Goal: Task Accomplishment & Management: Complete application form

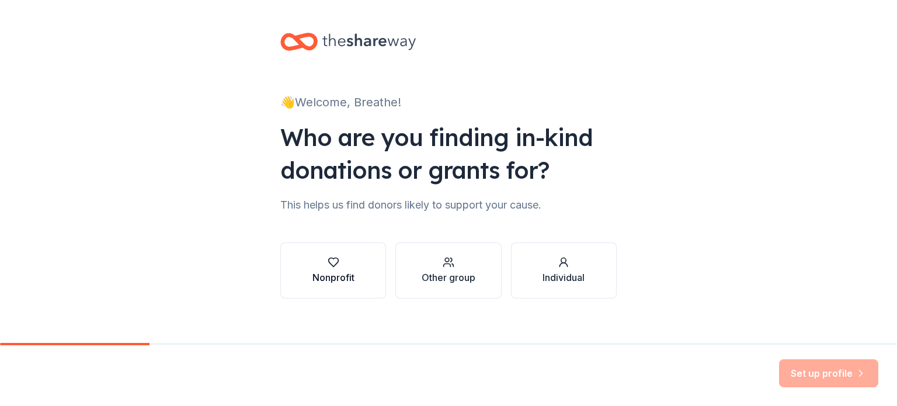
click at [353, 278] on button "Nonprofit" at bounding box center [333, 270] width 106 height 56
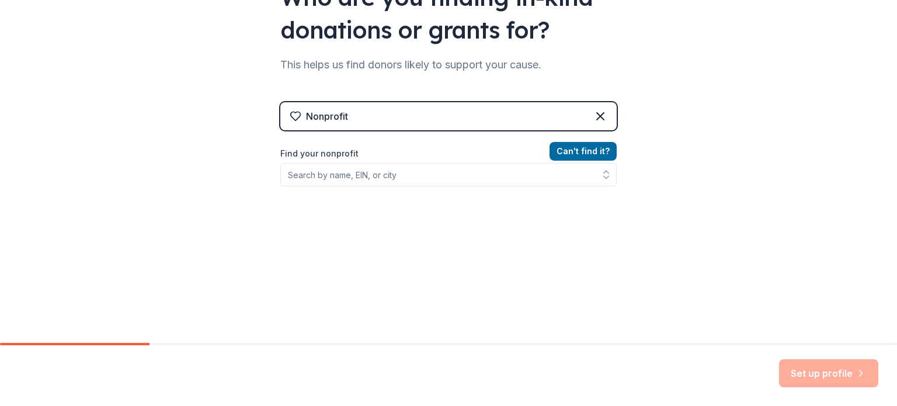
scroll to position [156, 0]
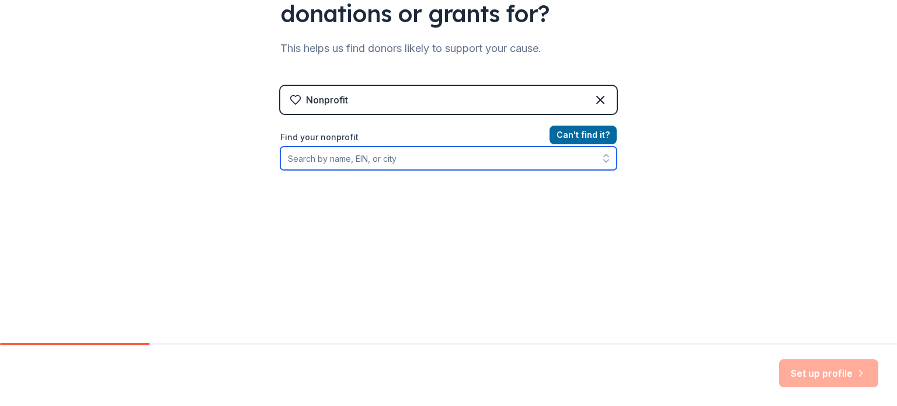
click at [331, 161] on input "Find your nonprofit" at bounding box center [448, 158] width 336 height 23
type input "Breathe [US_STATE][GEOGRAPHIC_DATA]"
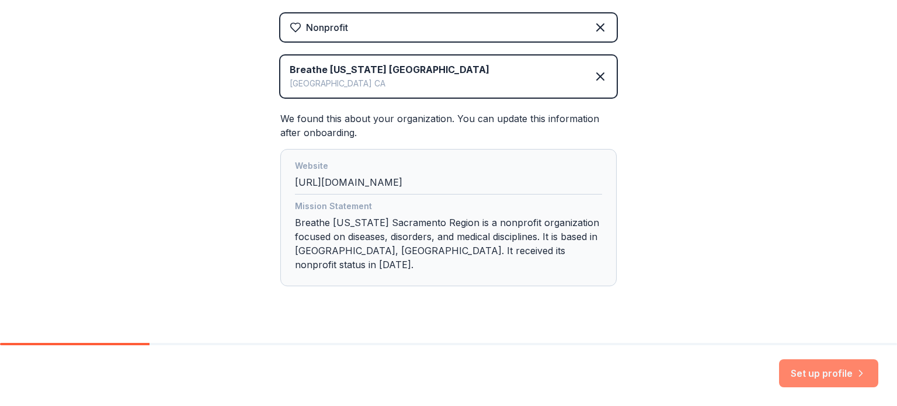
scroll to position [237, 0]
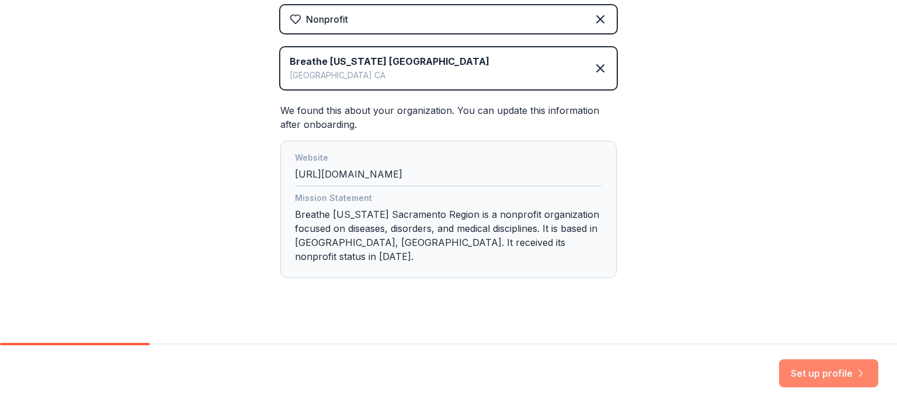
click at [838, 371] on button "Set up profile" at bounding box center [828, 373] width 99 height 28
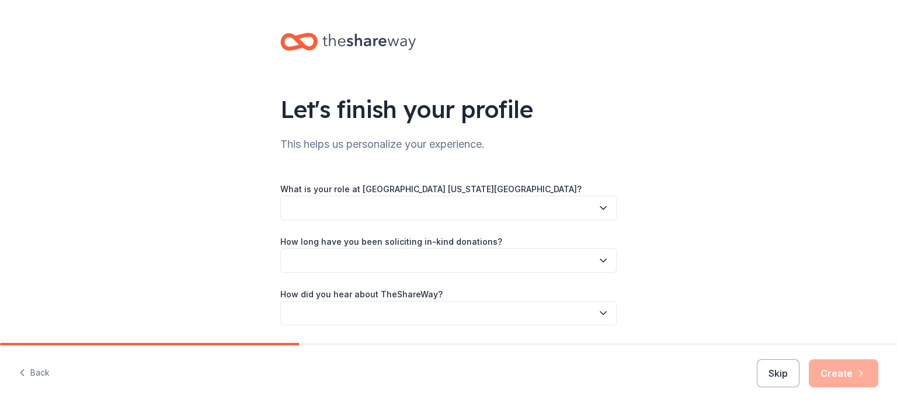
scroll to position [38, 0]
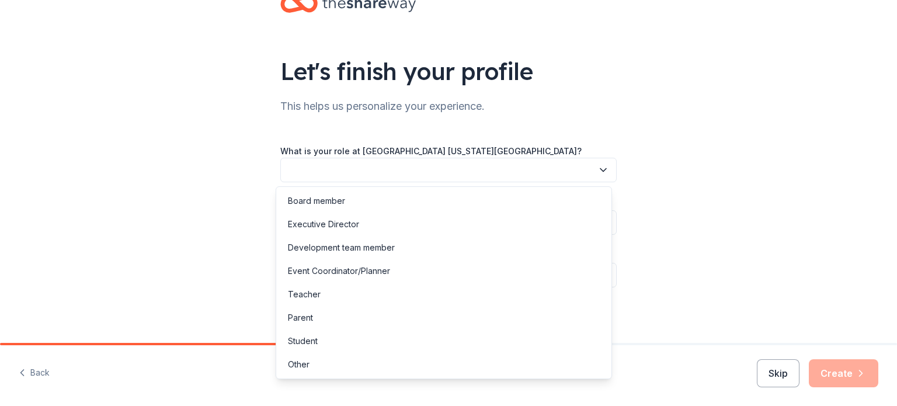
click at [406, 172] on button "button" at bounding box center [448, 170] width 336 height 25
click at [311, 354] on div "Other" at bounding box center [443, 364] width 330 height 23
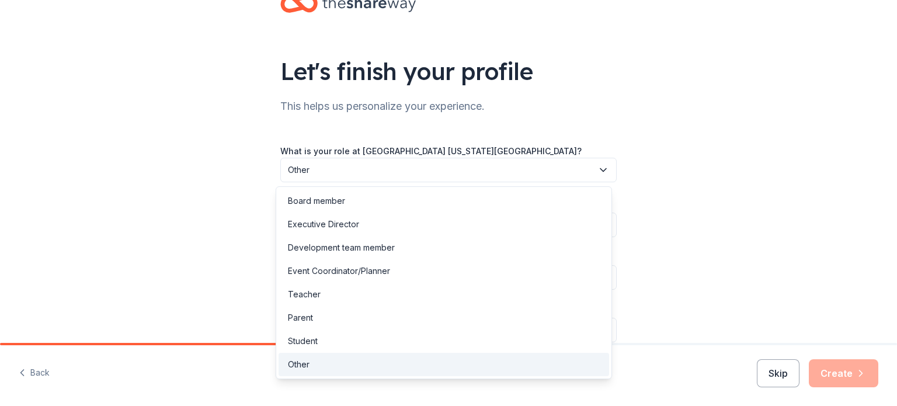
click at [346, 179] on button "Other" at bounding box center [448, 170] width 336 height 25
click at [418, 247] on div "Development team member" at bounding box center [443, 247] width 330 height 23
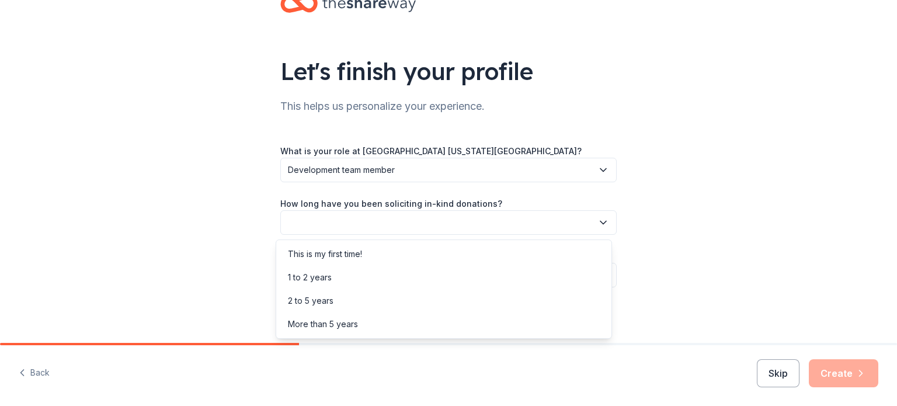
click at [356, 217] on button "button" at bounding box center [448, 222] width 336 height 25
click at [355, 324] on div "More than 5 years" at bounding box center [323, 324] width 70 height 14
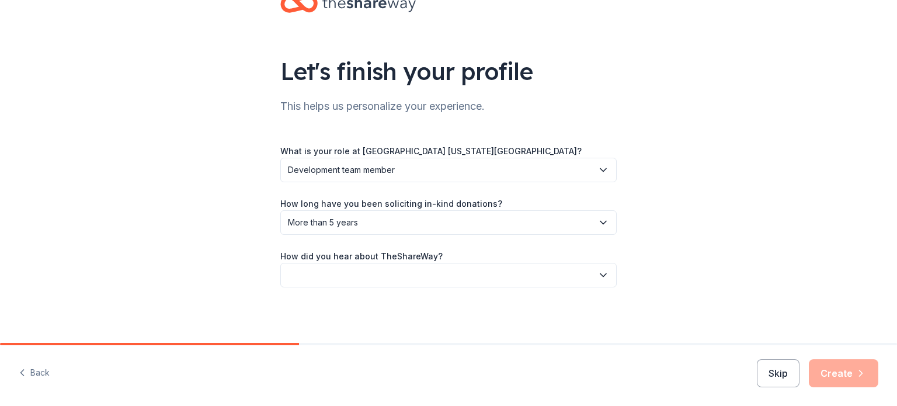
click at [347, 277] on button "button" at bounding box center [448, 275] width 336 height 25
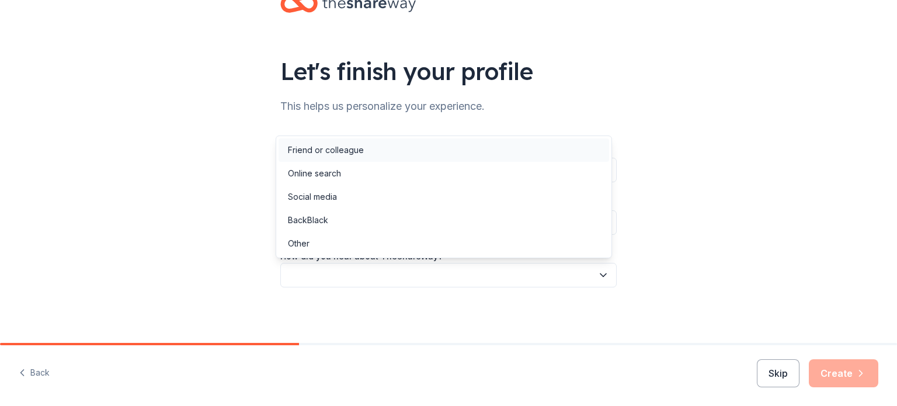
click at [357, 148] on div "Friend or colleague" at bounding box center [326, 150] width 76 height 14
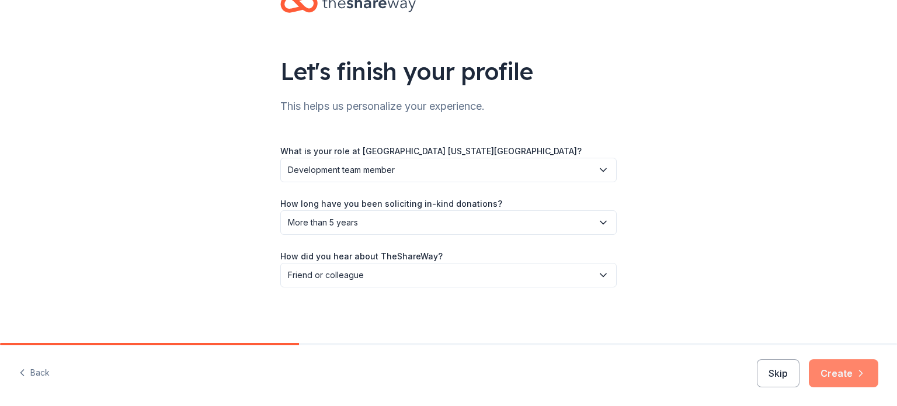
click at [854, 375] on button "Create" at bounding box center [843, 373] width 69 height 28
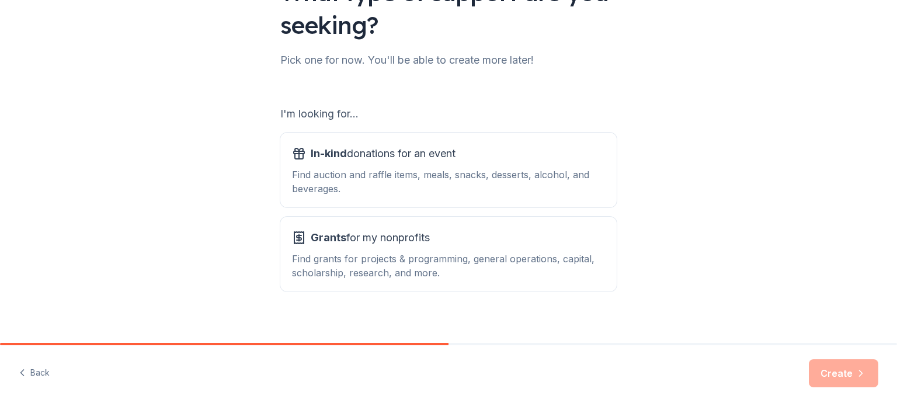
scroll to position [128, 0]
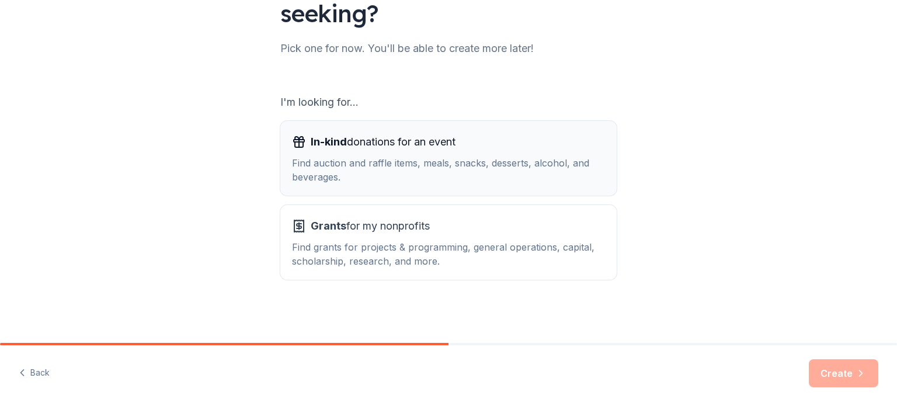
click at [433, 163] on div "Find auction and raffle items, meals, snacks, desserts, alcohol, and beverages." at bounding box center [448, 170] width 313 height 28
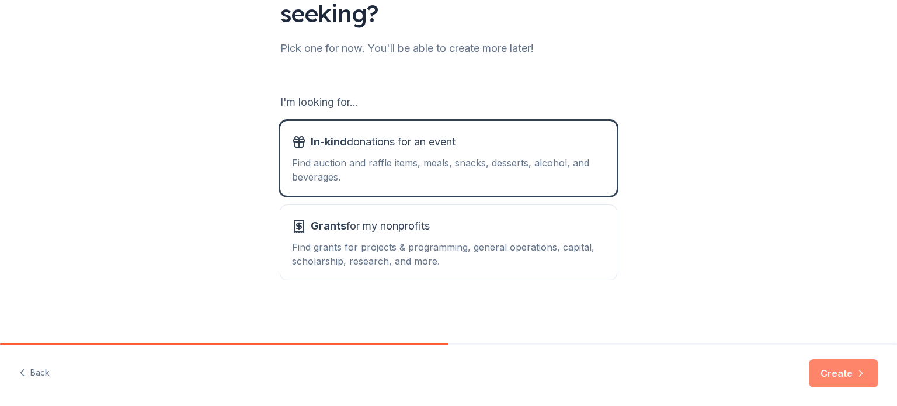
click at [836, 375] on button "Create" at bounding box center [843, 373] width 69 height 28
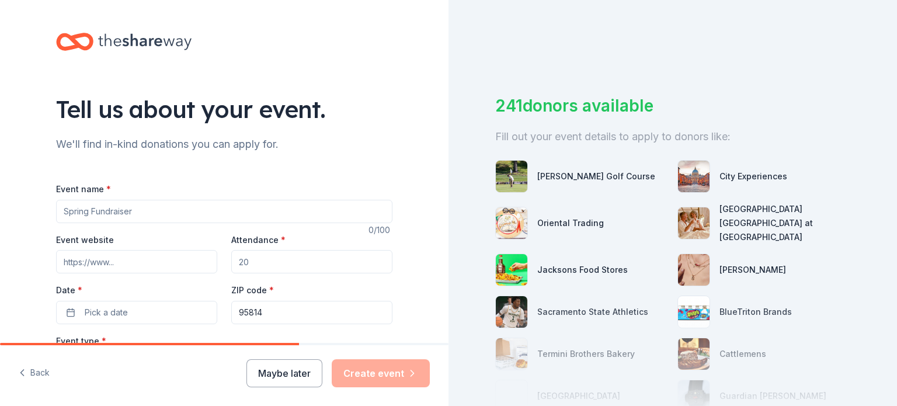
click at [125, 215] on input "Event name *" at bounding box center [224, 211] width 336 height 23
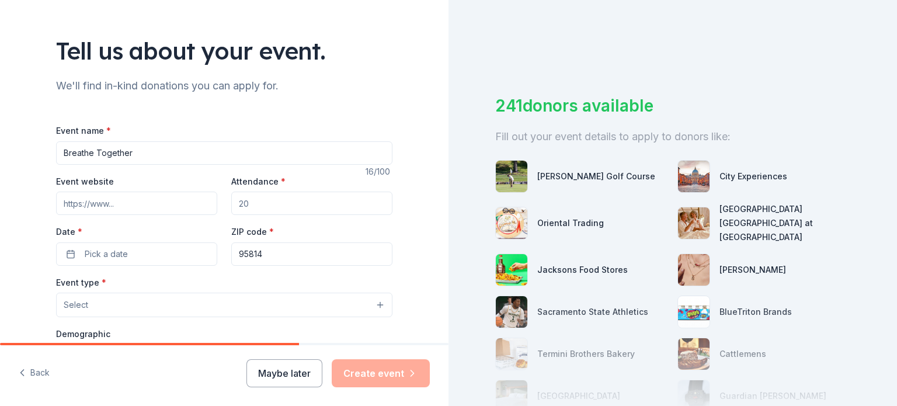
type input "Breathe Together"
click at [145, 201] on input "Event website" at bounding box center [136, 202] width 161 height 23
paste input "[URL][DOMAIN_NAME]"
type input "[URL][DOMAIN_NAME]"
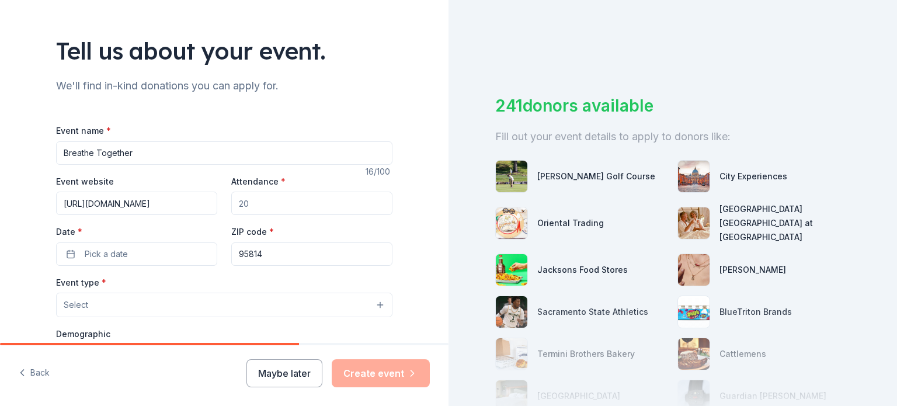
scroll to position [0, 0]
click at [298, 207] on input "Attendance *" at bounding box center [311, 202] width 161 height 23
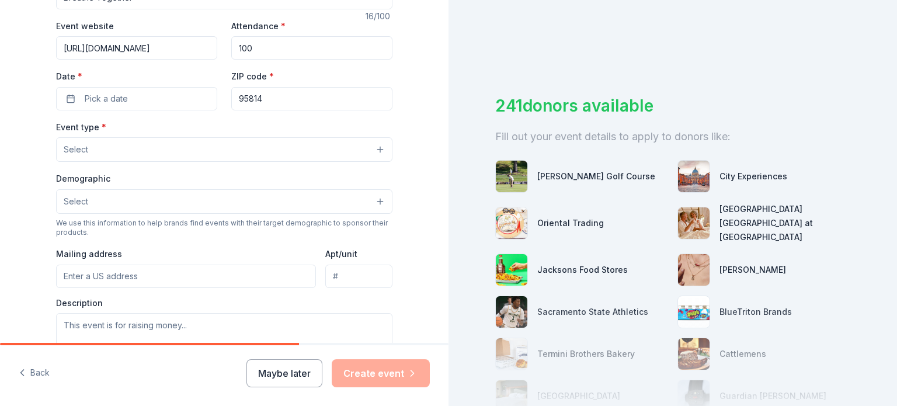
scroll to position [234, 0]
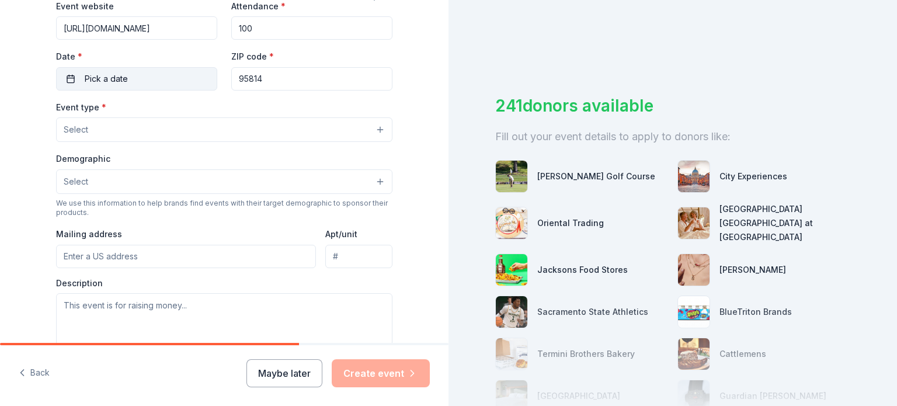
type input "100"
click at [128, 82] on button "Pick a date" at bounding box center [136, 78] width 161 height 23
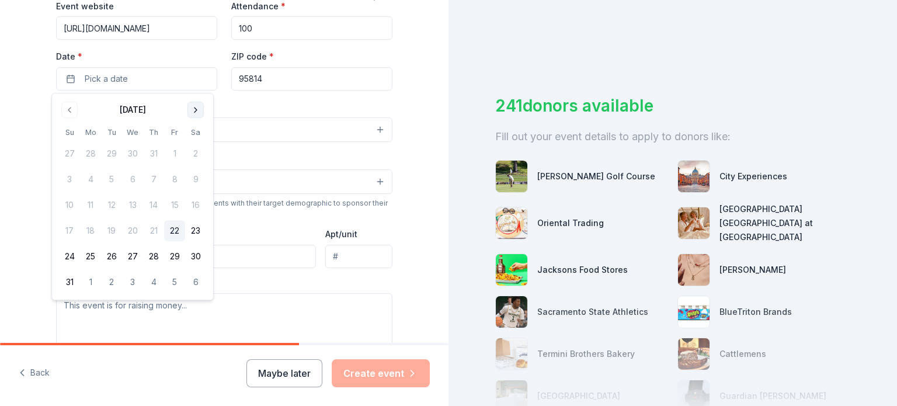
click at [196, 106] on button "Go to next month" at bounding box center [195, 110] width 16 height 16
click at [115, 257] on button "30" at bounding box center [111, 256] width 21 height 21
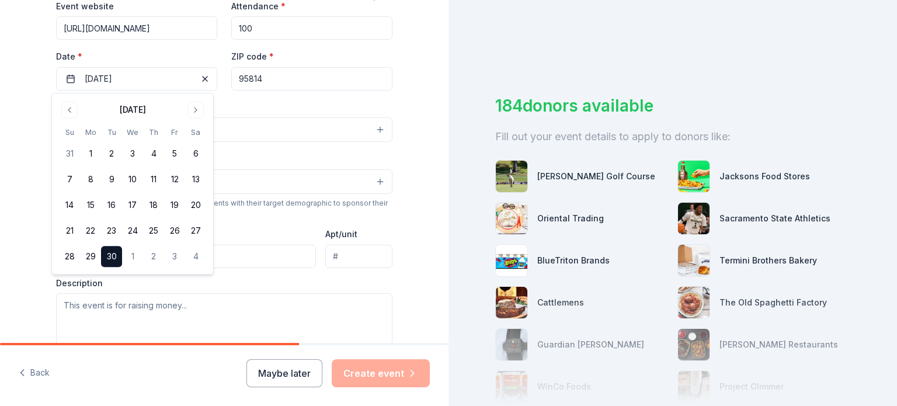
click at [290, 80] on input "95814" at bounding box center [311, 78] width 161 height 23
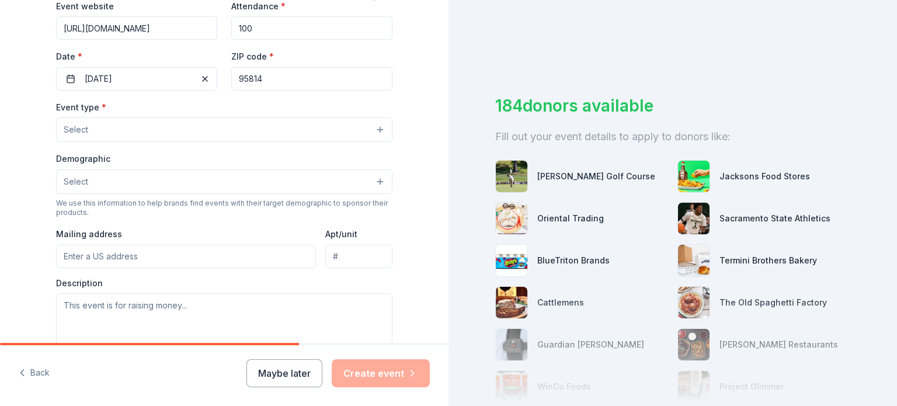
drag, startPoint x: 273, startPoint y: 77, endPoint x: 214, endPoint y: 81, distance: 59.1
click at [214, 80] on div "Event website [URL][DOMAIN_NAME] Attendance * 100 Date * [DATE] ZIP code * 95814" at bounding box center [224, 45] width 336 height 92
paste input "691"
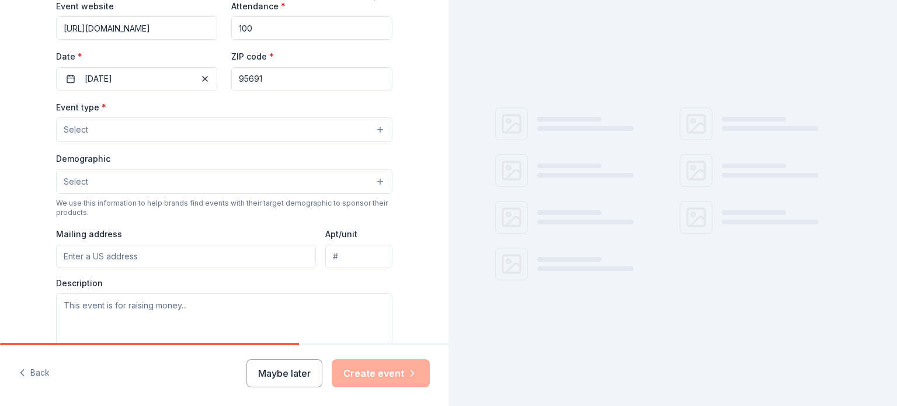
type input "95691"
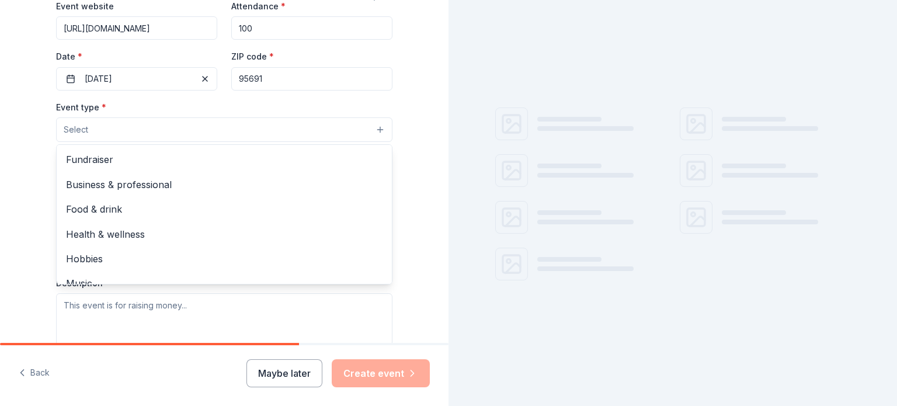
click at [98, 131] on button "Select" at bounding box center [224, 129] width 336 height 25
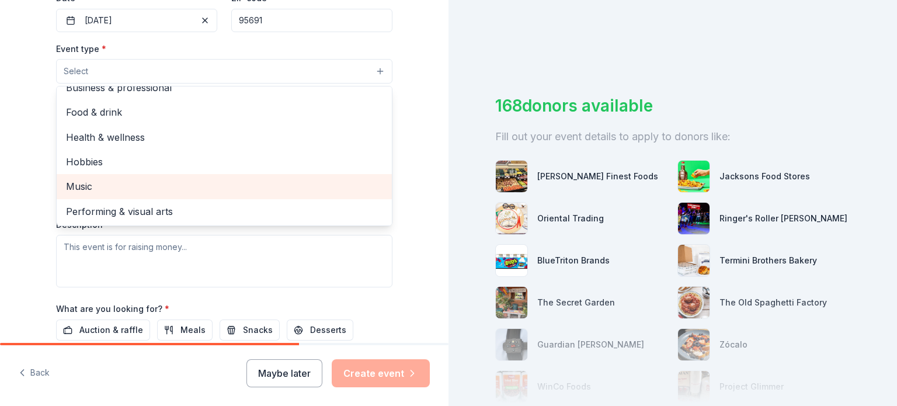
scroll to position [0, 0]
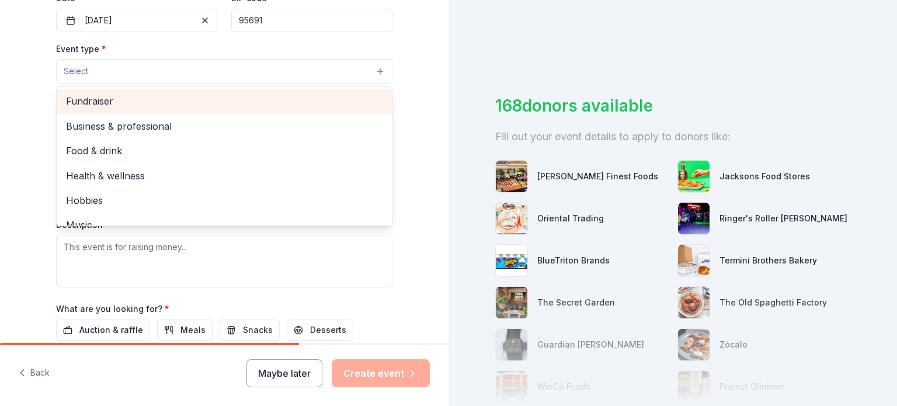
click at [108, 100] on span "Fundraiser" at bounding box center [224, 100] width 316 height 15
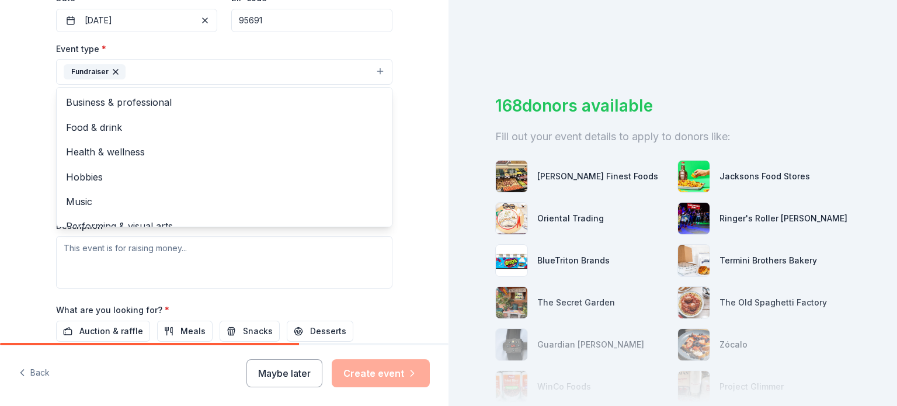
click at [25, 110] on div "Tell us about your event. We'll find in-kind donations you can apply for. Event…" at bounding box center [224, 97] width 448 height 778
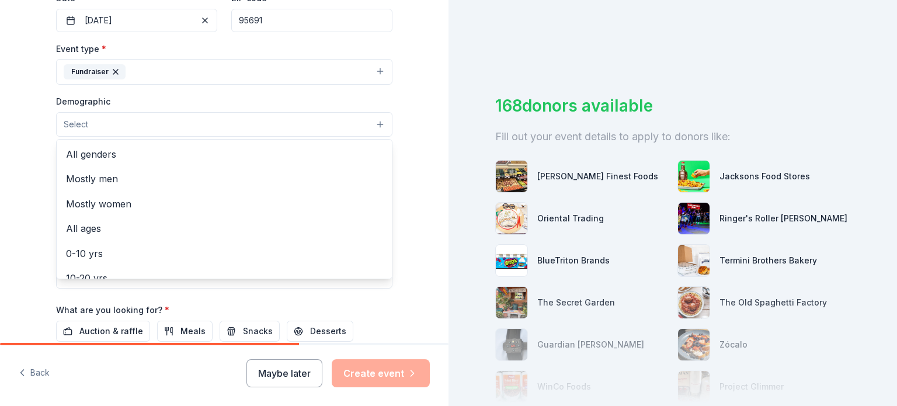
click at [92, 123] on button "Select" at bounding box center [224, 124] width 336 height 25
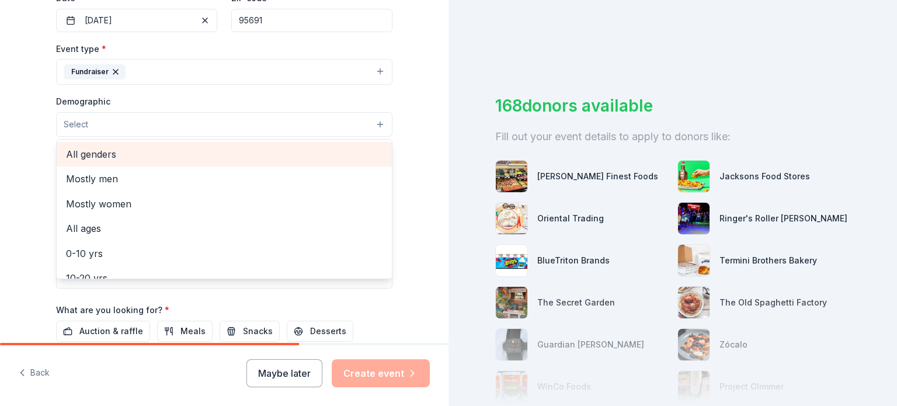
click at [97, 156] on span "All genders" at bounding box center [224, 154] width 316 height 15
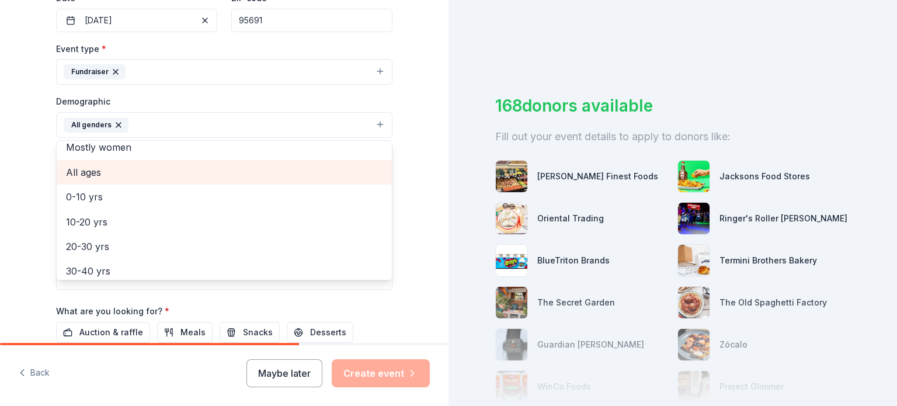
scroll to position [58, 0]
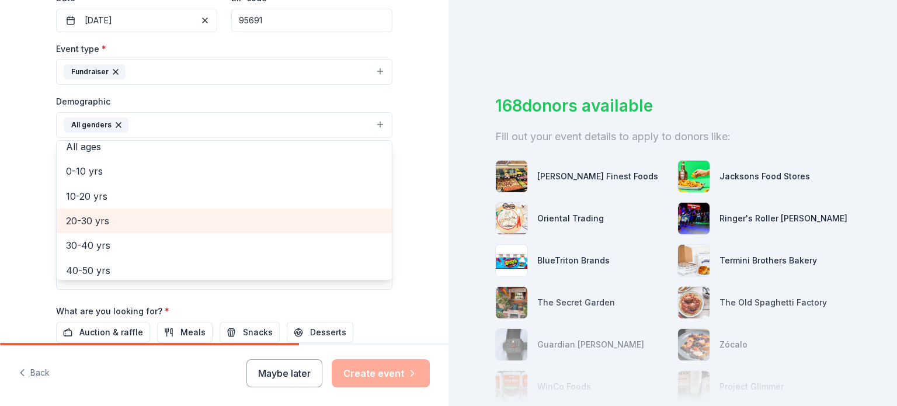
click at [117, 227] on span "20-30 yrs" at bounding box center [224, 220] width 316 height 15
click at [111, 224] on span "30-40 yrs" at bounding box center [224, 220] width 316 height 15
click at [111, 224] on span "40-50 yrs" at bounding box center [224, 220] width 316 height 15
click at [111, 224] on span "50-60 yrs" at bounding box center [224, 220] width 316 height 15
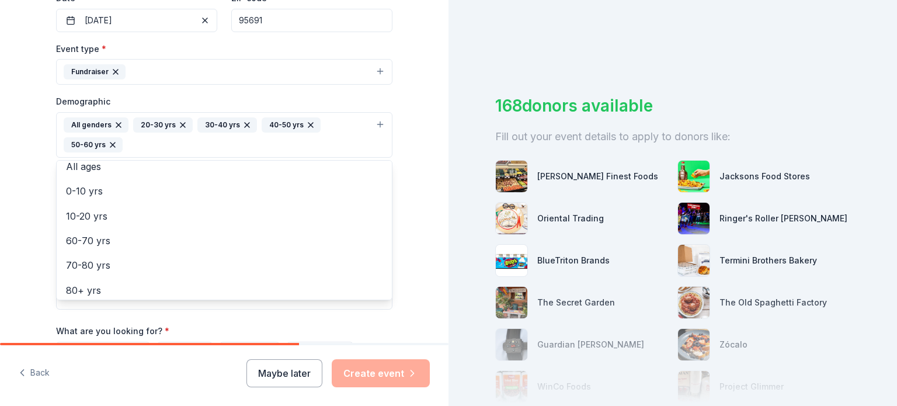
click at [5, 210] on div "Tell us about your event. We'll find in-kind donations you can apply for. Event…" at bounding box center [224, 107] width 448 height 799
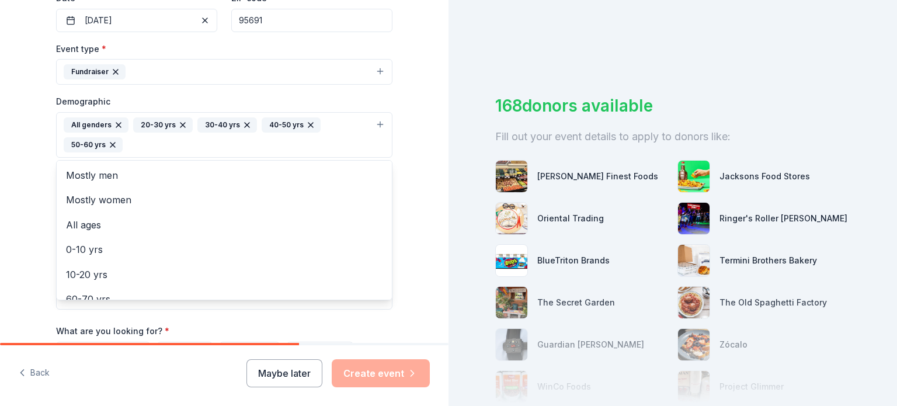
click at [168, 149] on div "All genders 20-30 yrs 30-40 yrs 40-50 yrs 50-60 yrs" at bounding box center [217, 134] width 307 height 35
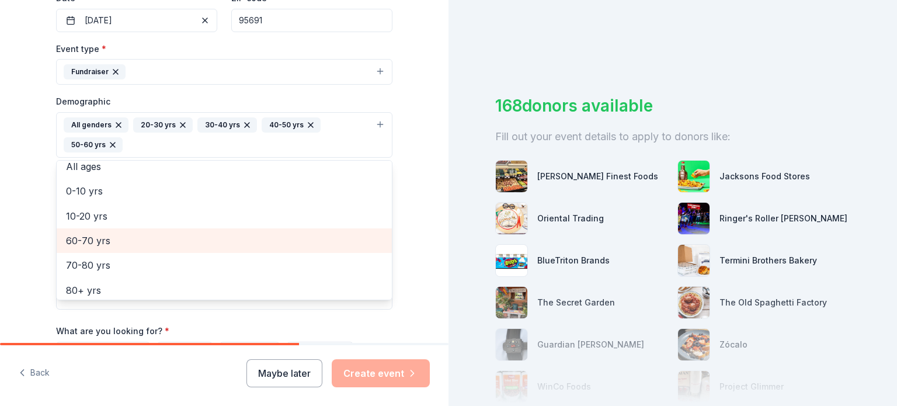
click at [98, 235] on span "60-70 yrs" at bounding box center [224, 240] width 316 height 15
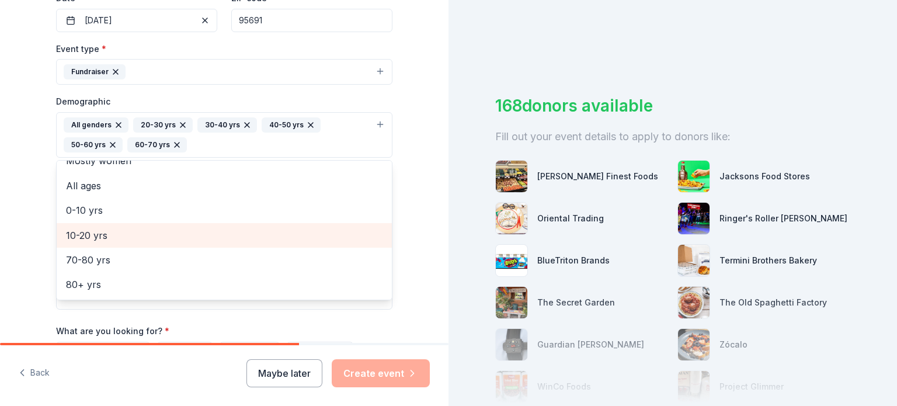
scroll to position [39, 0]
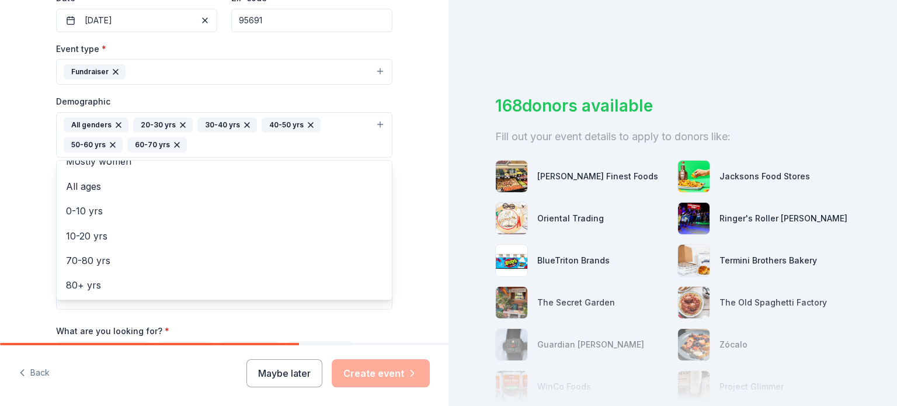
click at [14, 213] on div "Tell us about your event. We'll find in-kind donations you can apply for. Event…" at bounding box center [224, 107] width 448 height 799
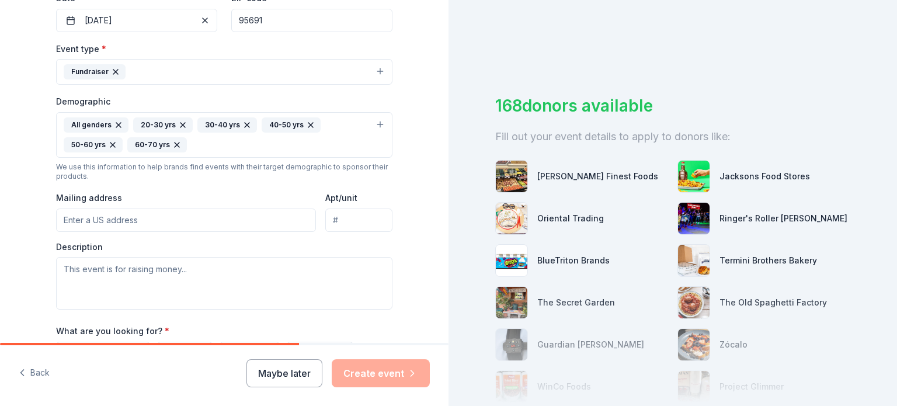
click at [81, 215] on input "Mailing address" at bounding box center [186, 219] width 260 height 23
click at [26, 217] on div "Tell us about your event. We'll find in-kind donations you can apply for. Event…" at bounding box center [224, 107] width 448 height 799
click at [128, 221] on input "Mailing address" at bounding box center [186, 219] width 260 height 23
drag, startPoint x: 125, startPoint y: 219, endPoint x: 149, endPoint y: 218, distance: 24.0
click at [149, 218] on input "[STREET_ADDRESS]" at bounding box center [186, 219] width 260 height 23
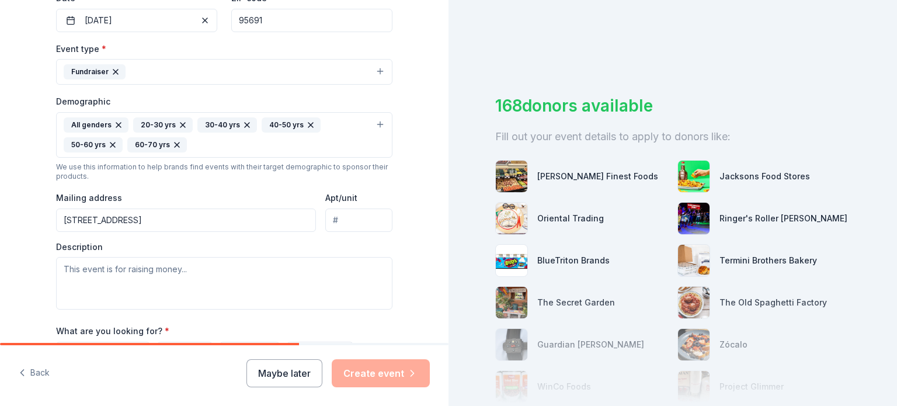
click at [149, 218] on input "[STREET_ADDRESS]" at bounding box center [186, 219] width 260 height 23
drag, startPoint x: 123, startPoint y: 219, endPoint x: 218, endPoint y: 222, distance: 95.8
click at [218, 222] on input "[STREET_ADDRESS]" at bounding box center [186, 219] width 260 height 23
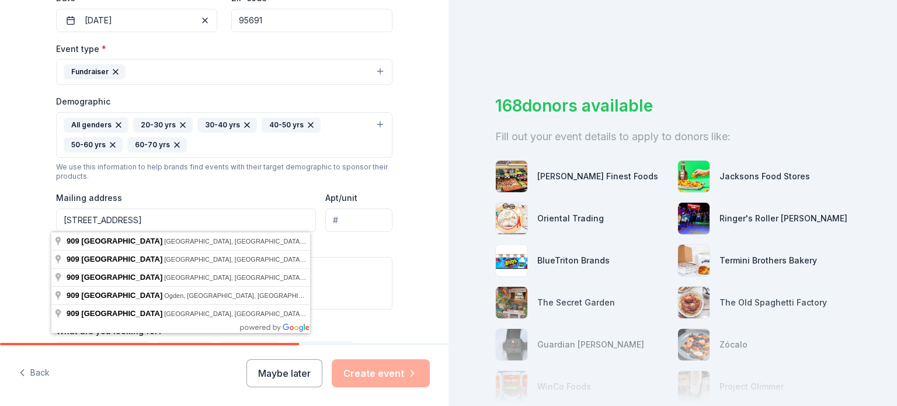
type input "[STREET_ADDRESS]"
click at [340, 213] on input "Apt/unit" at bounding box center [358, 219] width 67 height 23
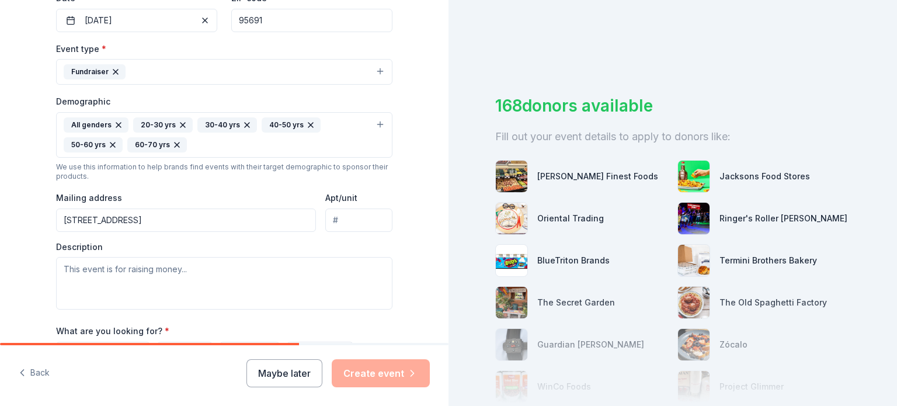
paste input "Suite 200"
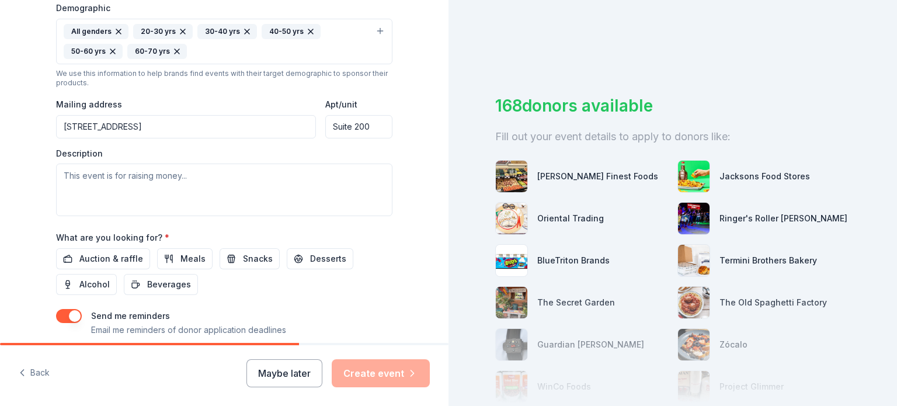
scroll to position [409, 0]
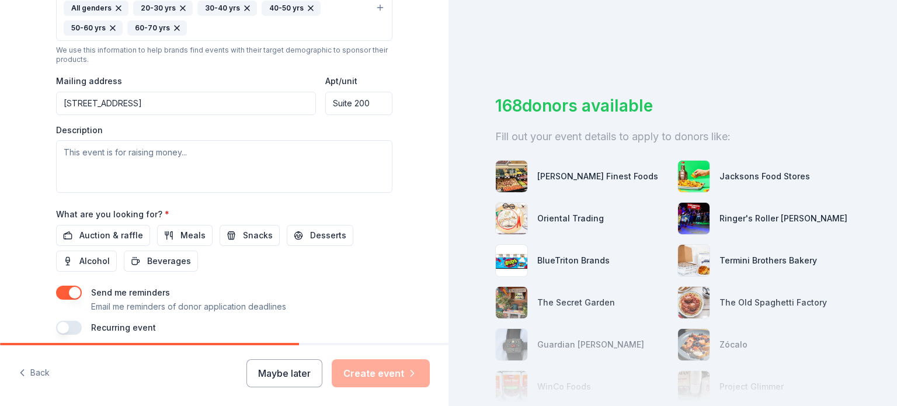
type input "Suite 200"
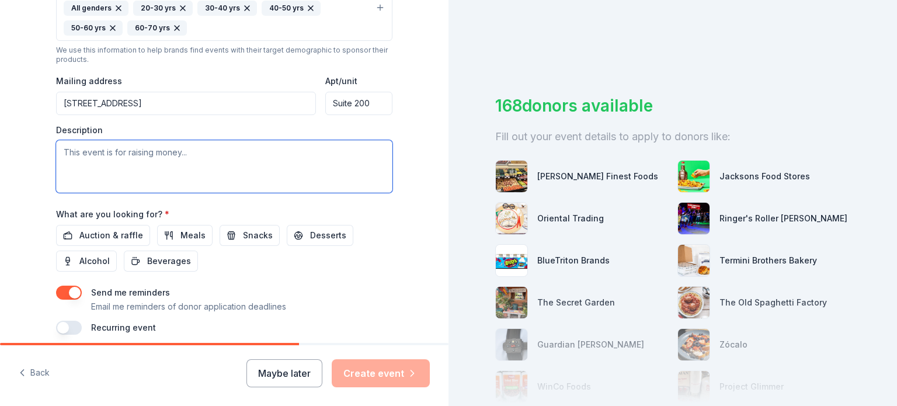
click at [182, 170] on textarea at bounding box center [224, 166] width 336 height 53
paste textarea "Please join us for the inaugural event, Breathe Together, at [GEOGRAPHIC_DATA].…"
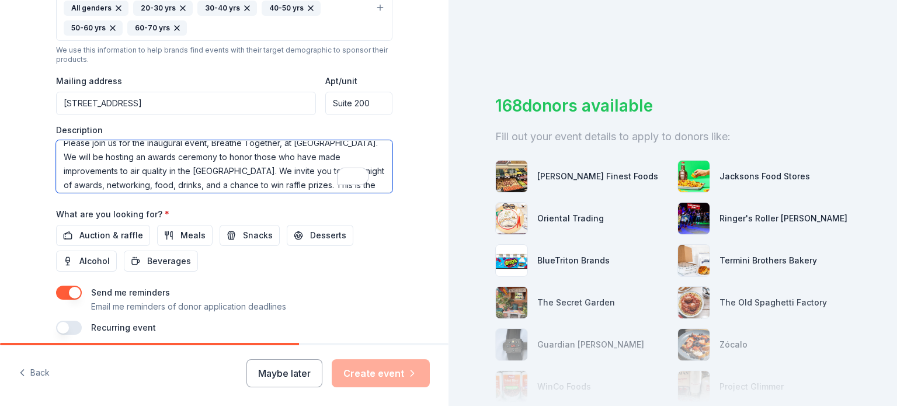
scroll to position [0, 0]
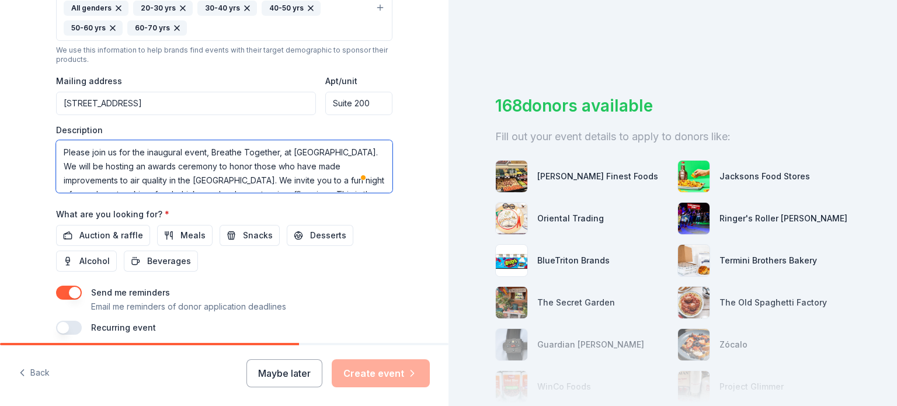
drag, startPoint x: 58, startPoint y: 151, endPoint x: 138, endPoint y: 151, distance: 80.0
click at [138, 151] on textarea "Please join us for the inaugural event, Breathe Together, at [GEOGRAPHIC_DATA].…" at bounding box center [224, 166] width 336 height 53
click at [208, 149] on textarea "This inaugural event, Breathe Together, at [GEOGRAPHIC_DATA]. We will be hostin…" at bounding box center [224, 166] width 336 height 53
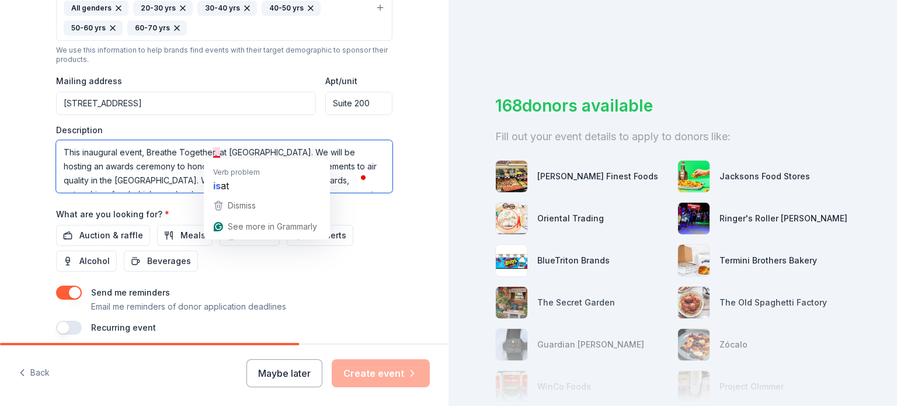
drag, startPoint x: 142, startPoint y: 153, endPoint x: 210, endPoint y: 154, distance: 67.7
click at [210, 154] on textarea "This inaugural event, Breathe Together, at [GEOGRAPHIC_DATA]. We will be hostin…" at bounding box center [224, 166] width 336 height 53
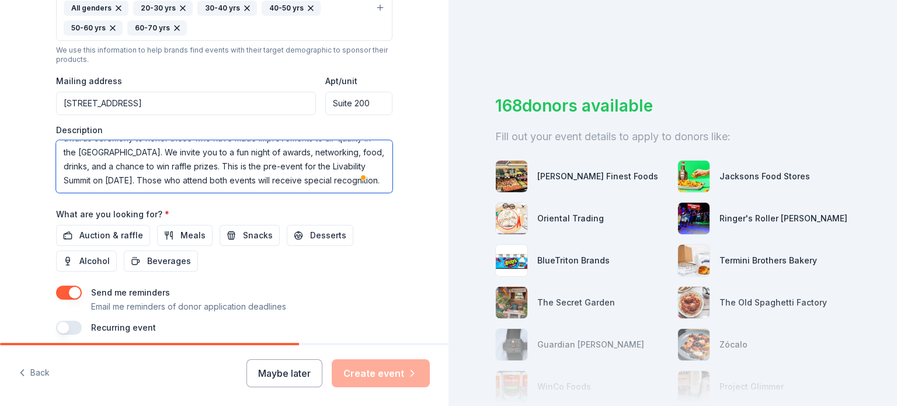
scroll to position [455, 0]
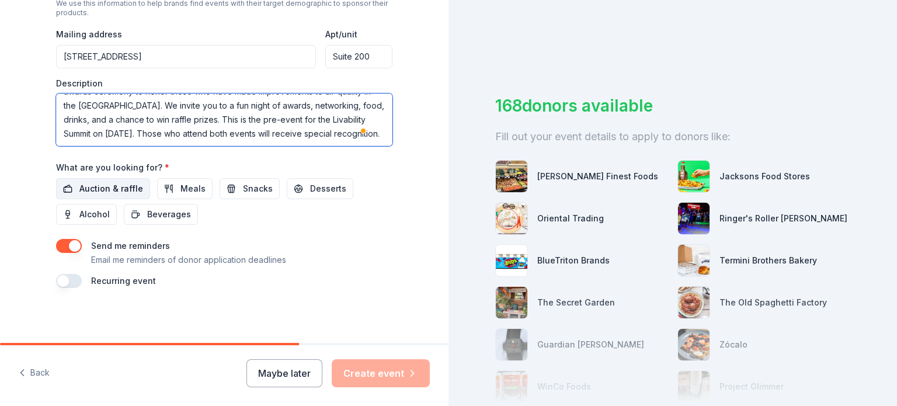
type textarea "This inaugural event will be held at [GEOGRAPHIC_DATA]. We will be hosting an a…"
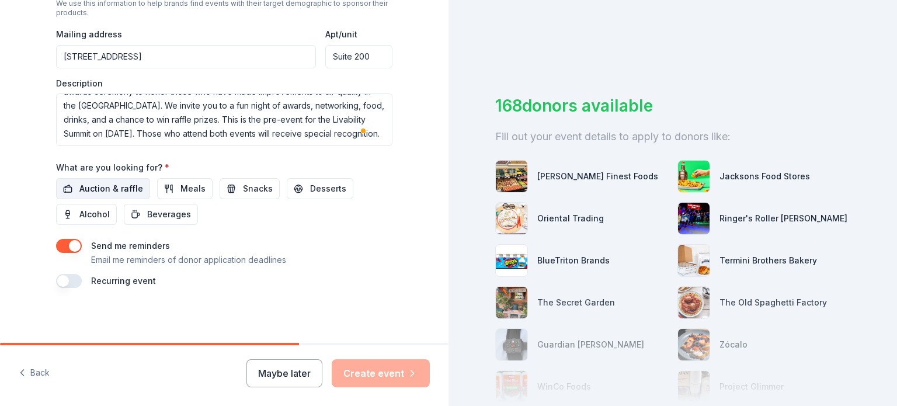
click at [104, 186] on span "Auction & raffle" at bounding box center [111, 189] width 64 height 14
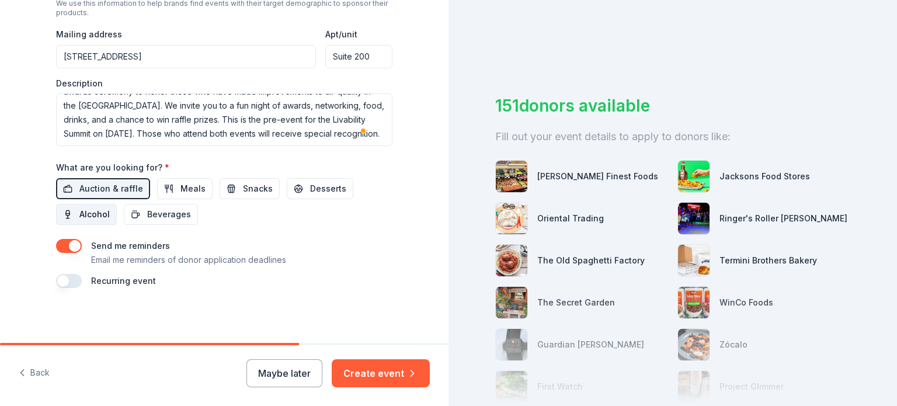
click at [89, 214] on span "Alcohol" at bounding box center [94, 214] width 30 height 14
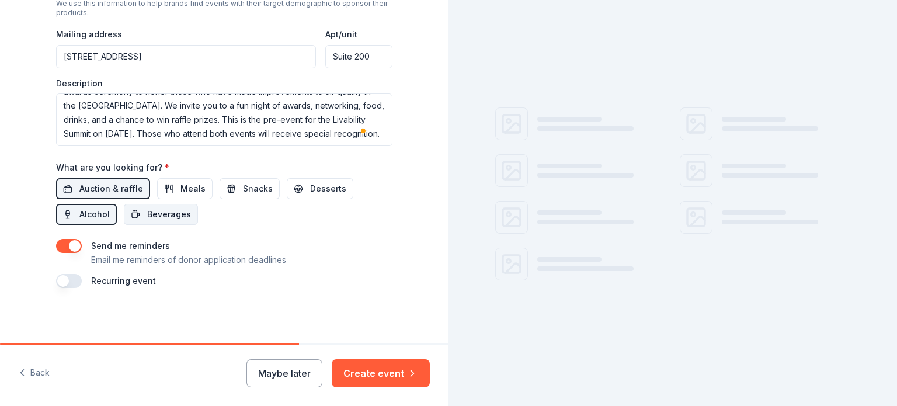
click at [136, 214] on button "Beverages" at bounding box center [161, 214] width 74 height 21
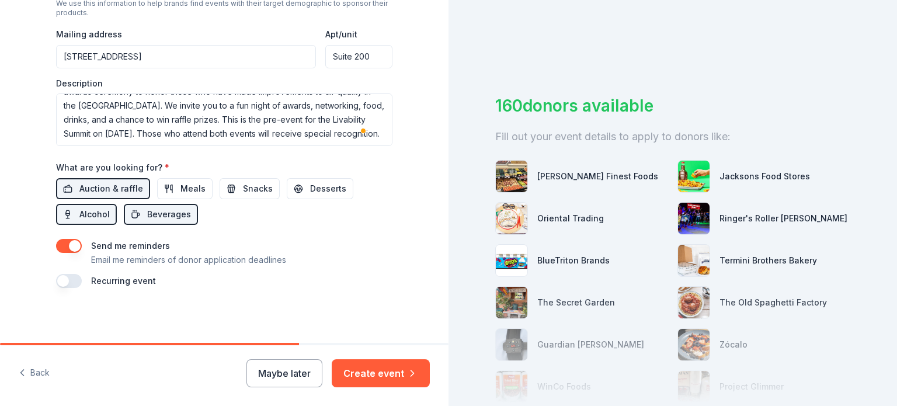
click at [65, 245] on button "button" at bounding box center [69, 246] width 26 height 14
click at [392, 369] on button "Create event" at bounding box center [381, 373] width 98 height 28
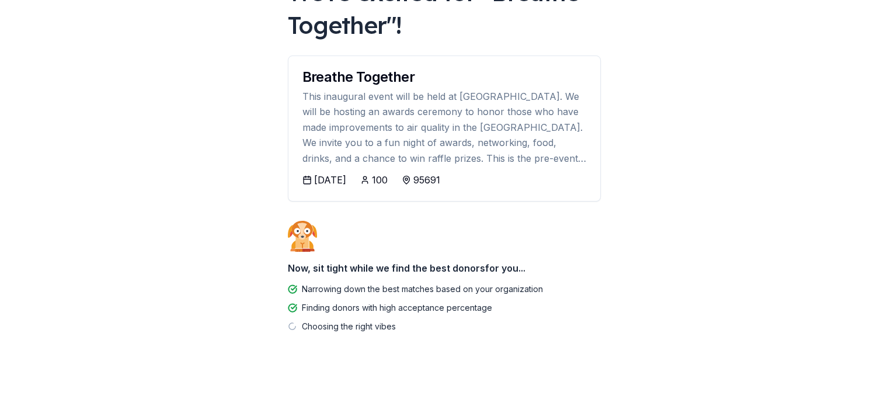
scroll to position [103, 0]
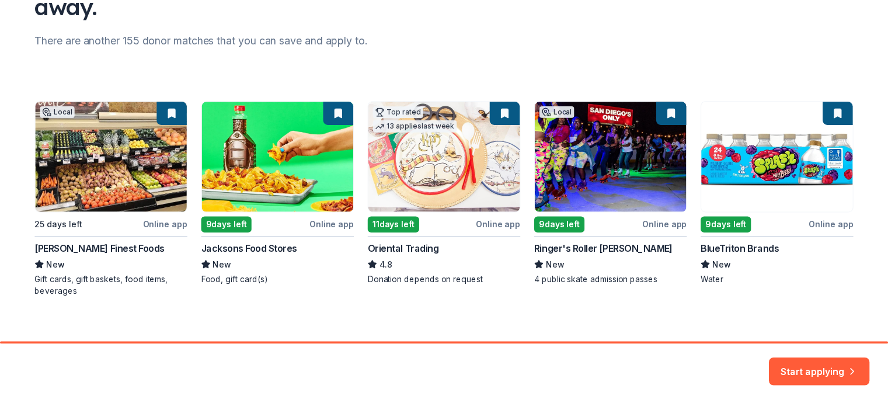
scroll to position [148, 0]
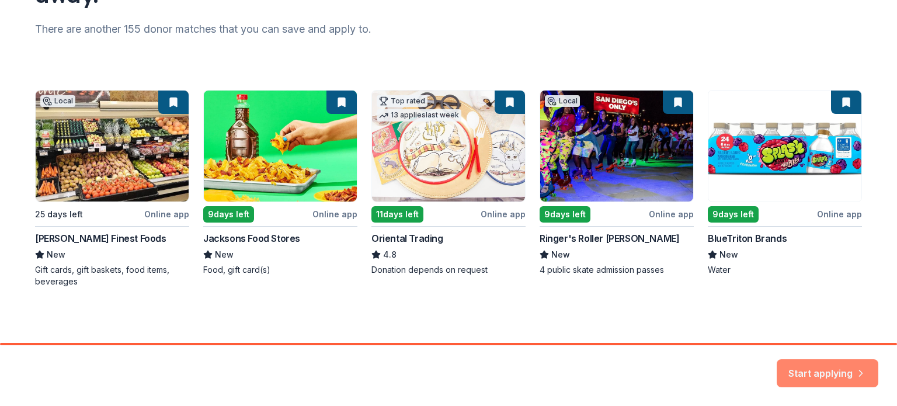
click at [852, 373] on button "Start applying" at bounding box center [827, 366] width 102 height 28
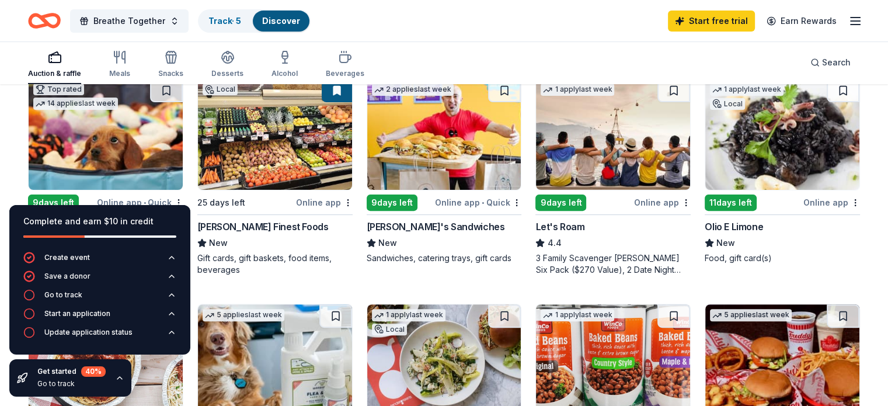
scroll to position [409, 0]
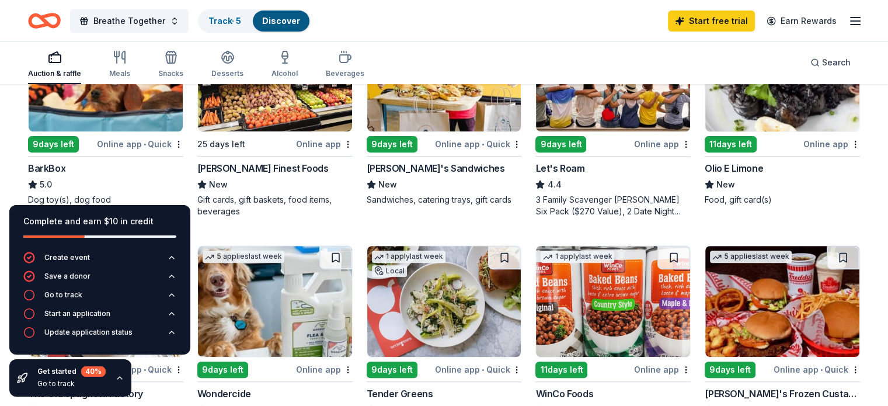
click at [269, 165] on div "[PERSON_NAME] Finest Foods" at bounding box center [262, 168] width 131 height 14
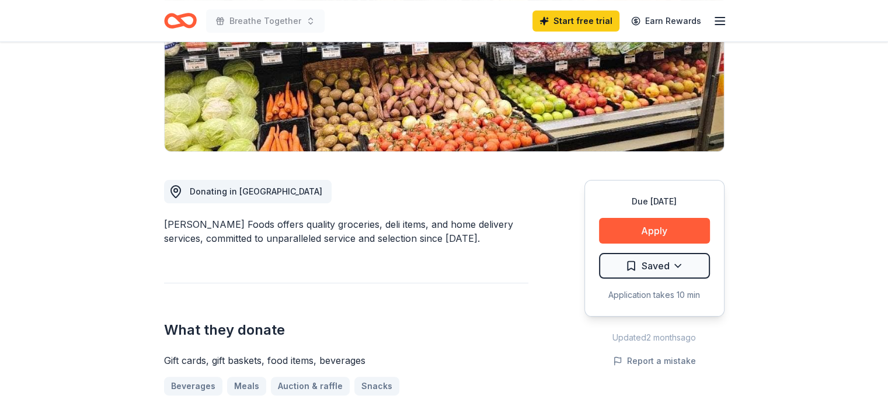
scroll to position [234, 0]
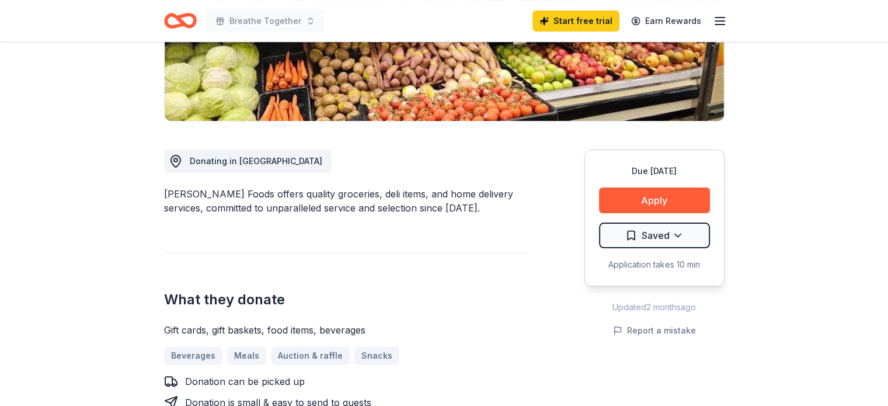
click at [410, 205] on div "Jensen's Foods offers quality groceries, deli items, and home delivery services…" at bounding box center [346, 201] width 364 height 28
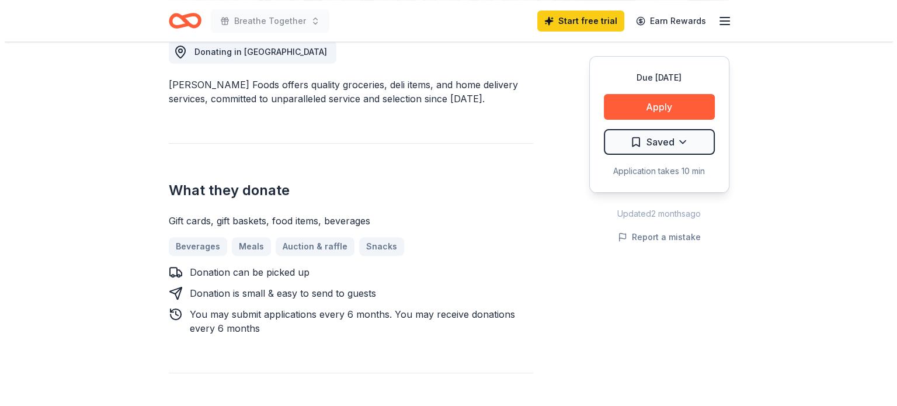
scroll to position [350, 0]
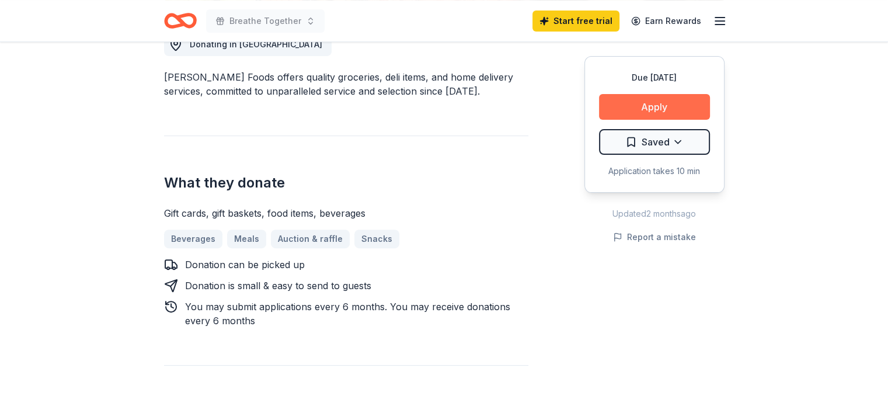
click at [658, 102] on button "Apply" at bounding box center [654, 107] width 111 height 26
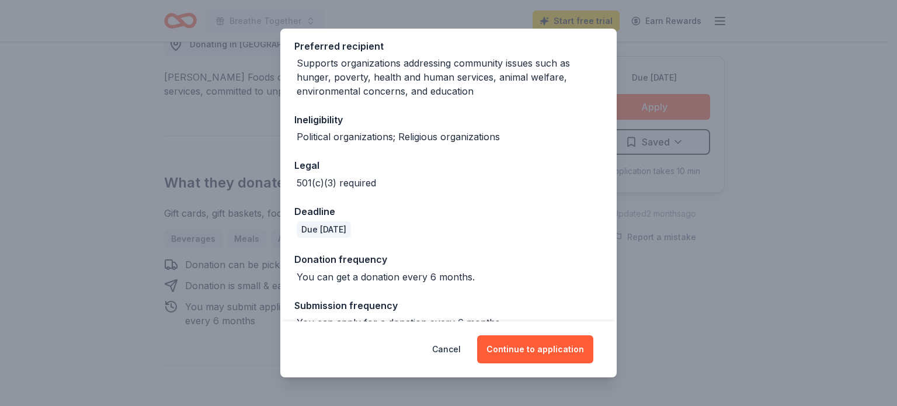
scroll to position [198, 0]
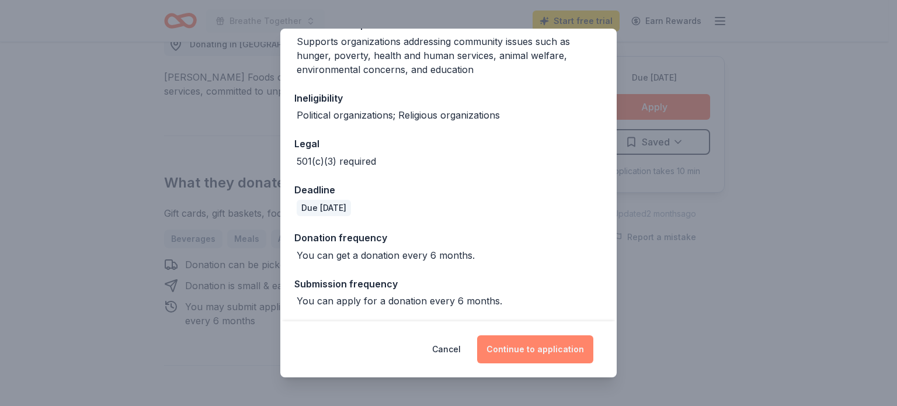
click at [530, 350] on button "Continue to application" at bounding box center [535, 349] width 116 height 28
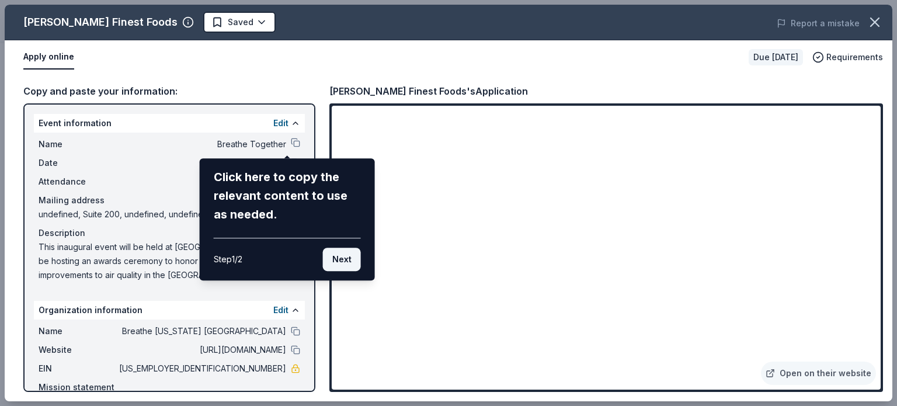
click at [343, 261] on button "Next" at bounding box center [342, 259] width 38 height 23
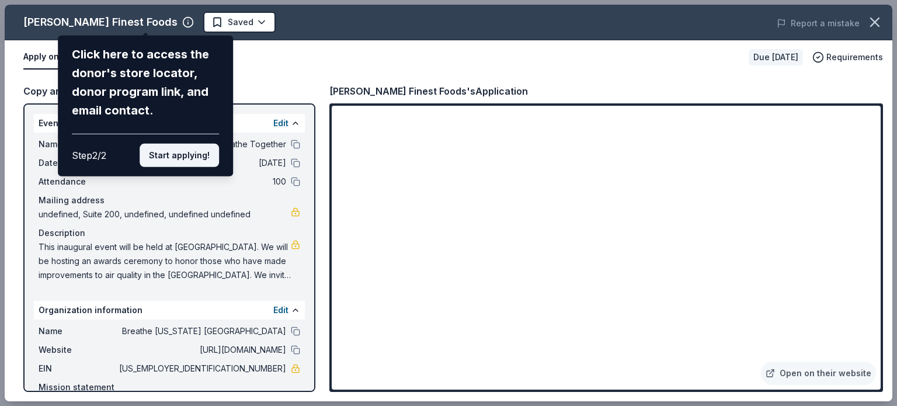
click at [189, 164] on button "Start applying!" at bounding box center [179, 155] width 79 height 23
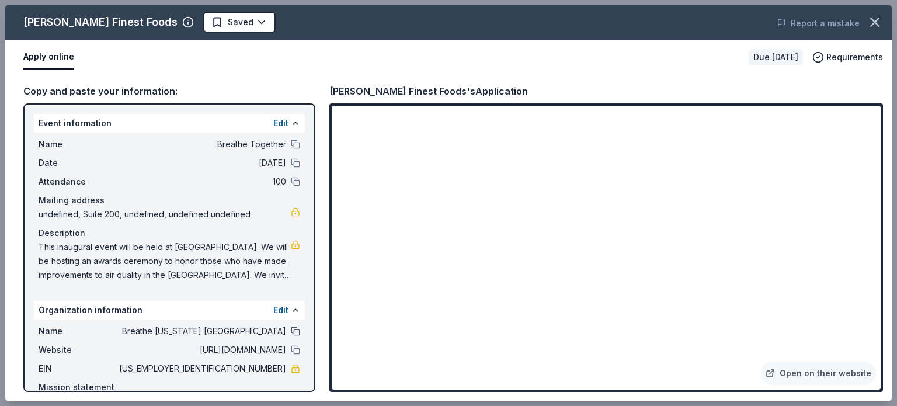
click at [291, 330] on button at bounding box center [295, 330] width 9 height 9
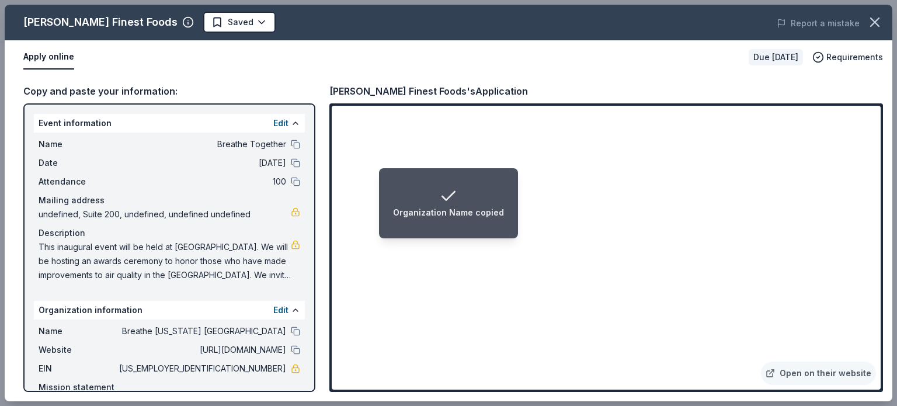
click at [288, 217] on div "undefined, Suite 200, undefined, undefined undefined" at bounding box center [170, 214] width 262 height 14
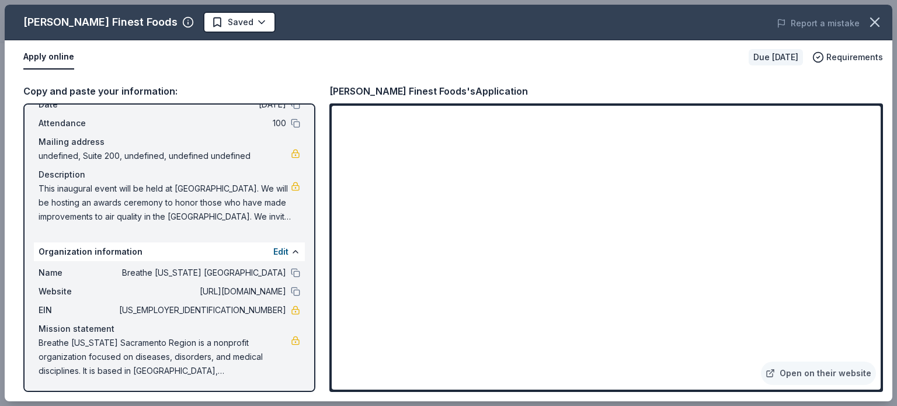
scroll to position [58, 0]
click at [291, 290] on button at bounding box center [295, 291] width 9 height 9
